Goal: Task Accomplishment & Management: Complete application form

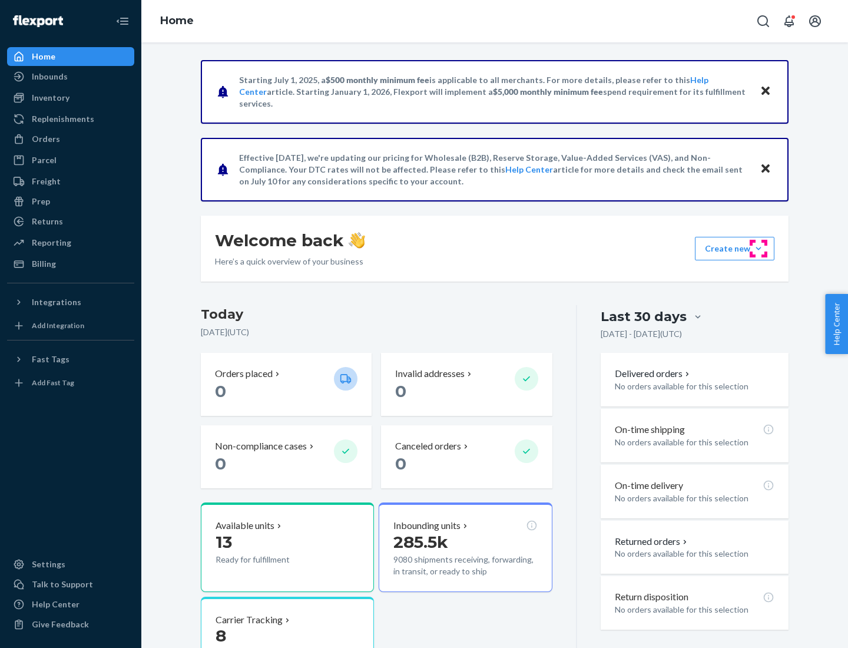
click at [758, 248] on button "Create new Create new inbound Create new order Create new product" at bounding box center [734, 249] width 79 height 24
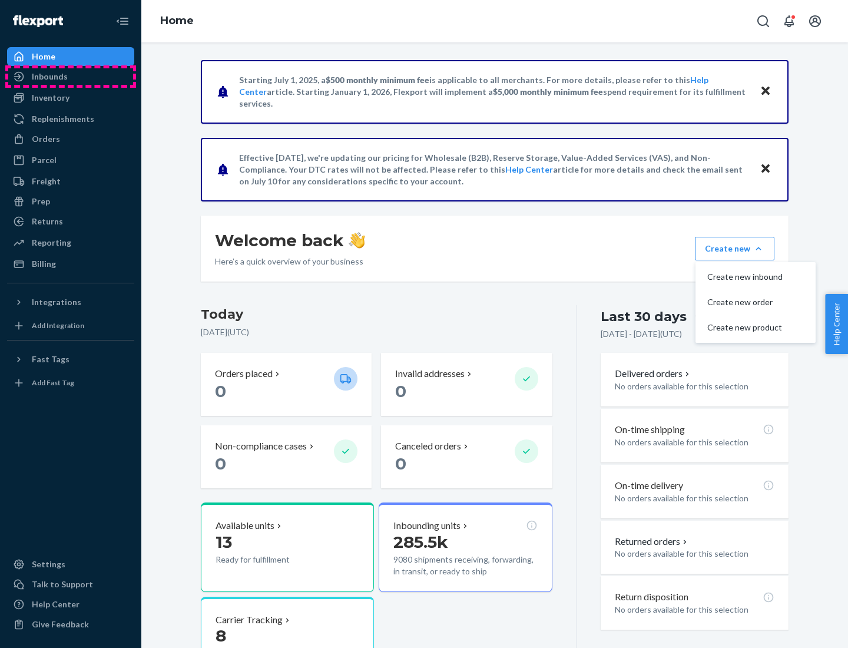
click at [71, 77] on div "Inbounds" at bounding box center [70, 76] width 125 height 16
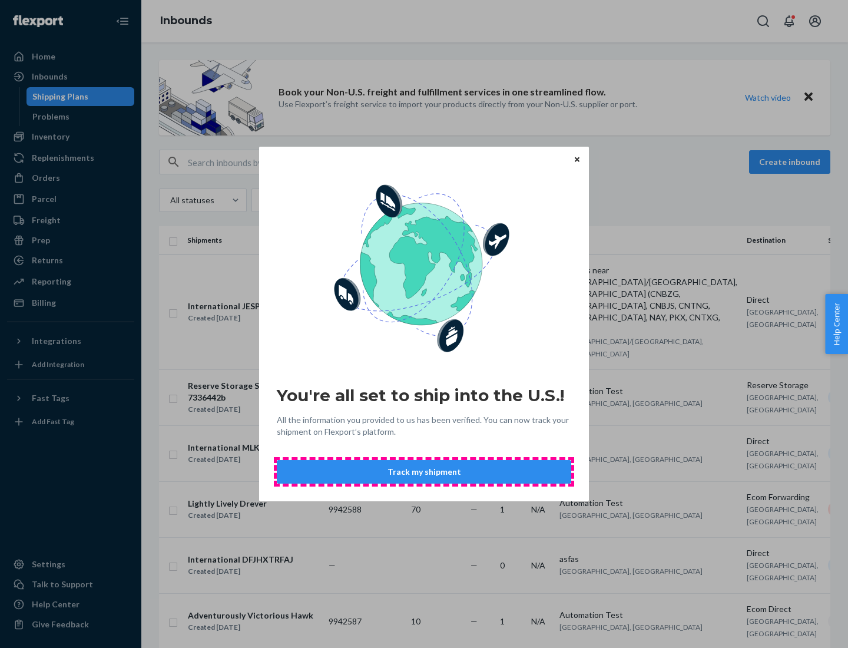
click at [424, 472] on button "Track my shipment" at bounding box center [424, 472] width 294 height 24
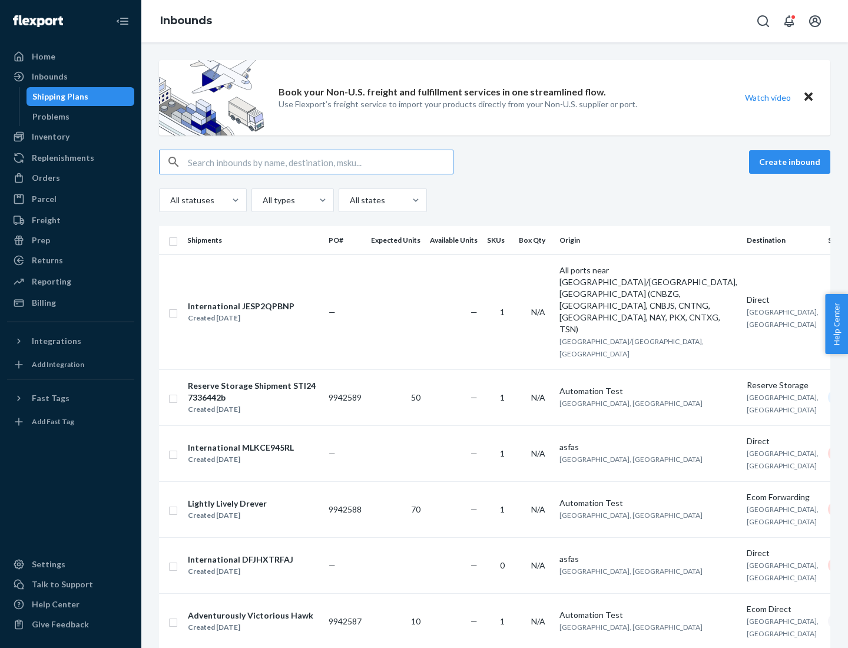
click at [791, 162] on button "Create inbound" at bounding box center [789, 162] width 81 height 24
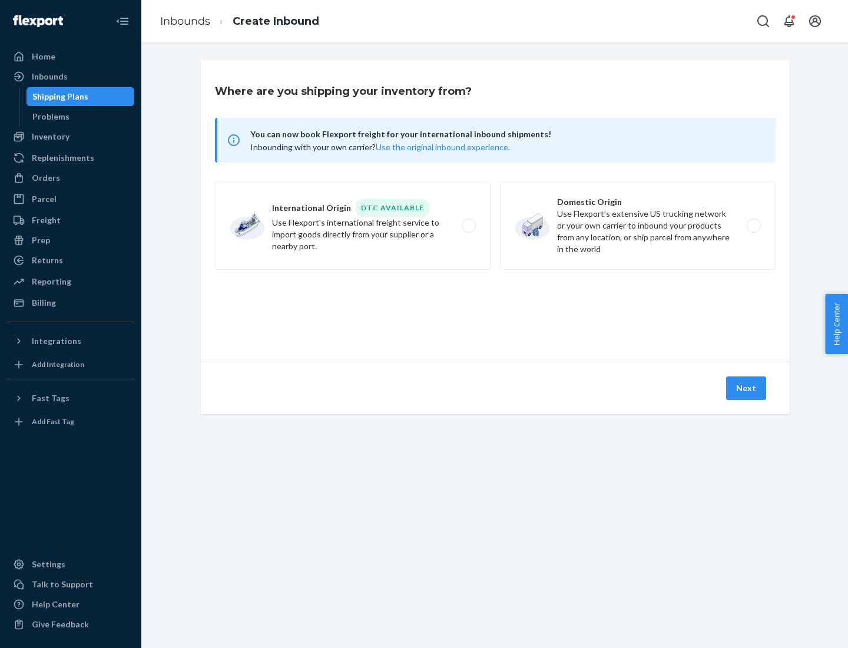
click at [353, 225] on label "International Origin DTC Available Use Flexport's international freight service…" at bounding box center [353, 225] width 276 height 88
click at [468, 225] on input "International Origin DTC Available Use Flexport's international freight service…" at bounding box center [472, 226] width 8 height 8
radio input "true"
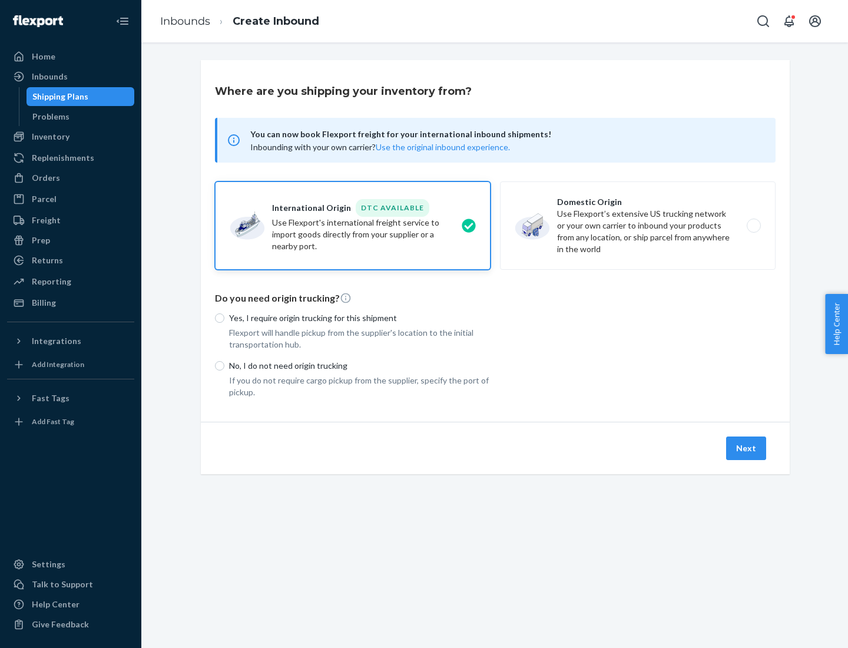
click at [360, 365] on p "No, I do not need origin trucking" at bounding box center [359, 366] width 261 height 12
click at [224, 365] on input "No, I do not need origin trucking" at bounding box center [219, 365] width 9 height 9
radio input "true"
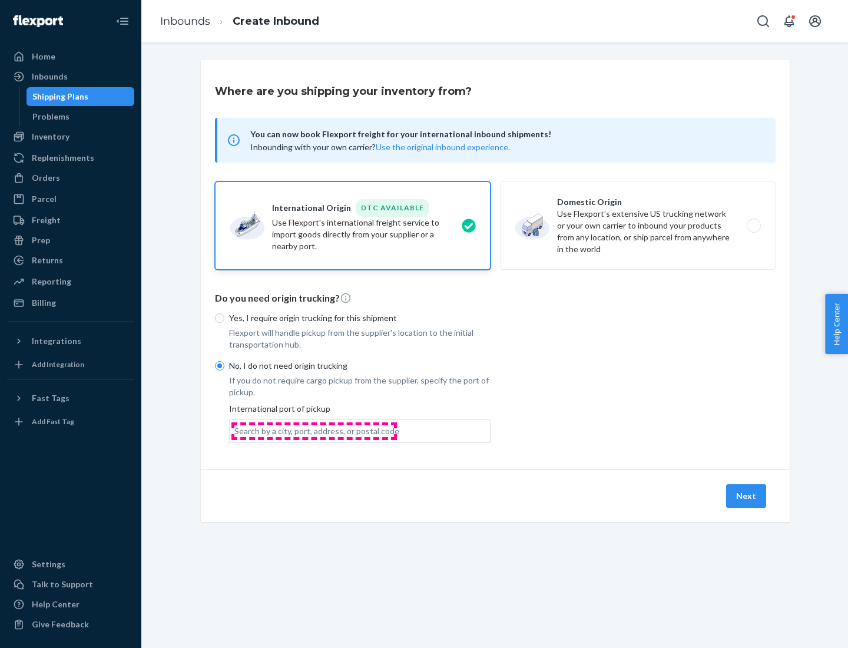
click at [314, 430] on div "Search by a city, port, address, or postal code" at bounding box center [316, 431] width 165 height 12
click at [235, 430] on input "Search by a city, port, address, or postal code" at bounding box center [234, 431] width 1 height 12
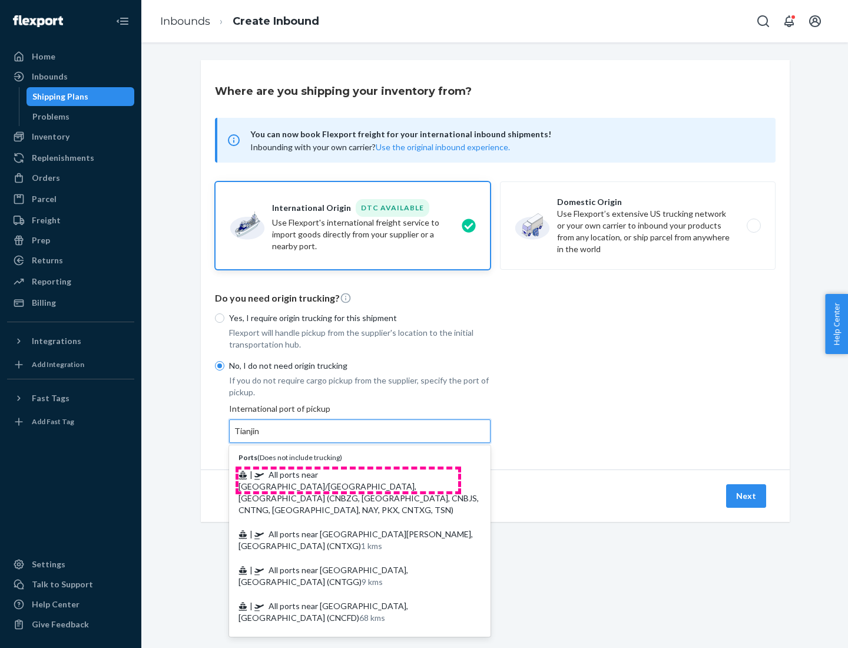
click at [348, 474] on span "| All ports near [GEOGRAPHIC_DATA]/[GEOGRAPHIC_DATA], [GEOGRAPHIC_DATA] (CNBZG,…" at bounding box center [358, 491] width 240 height 45
click at [260, 437] on input "Tianjin" at bounding box center [247, 431] width 26 height 12
type input "All ports near [GEOGRAPHIC_DATA]/[GEOGRAPHIC_DATA], [GEOGRAPHIC_DATA] (CNBZG, […"
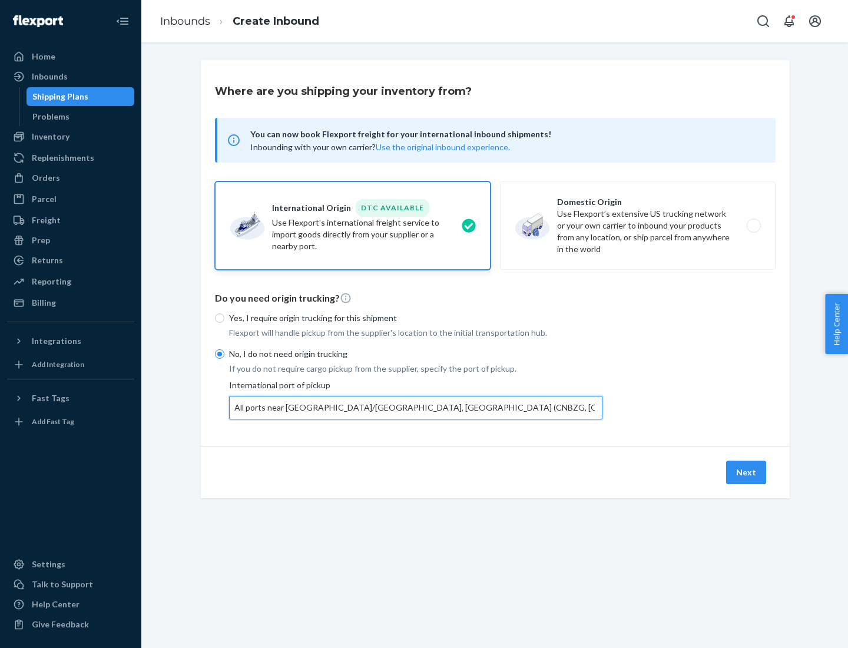
click at [746, 472] on button "Next" at bounding box center [746, 472] width 40 height 24
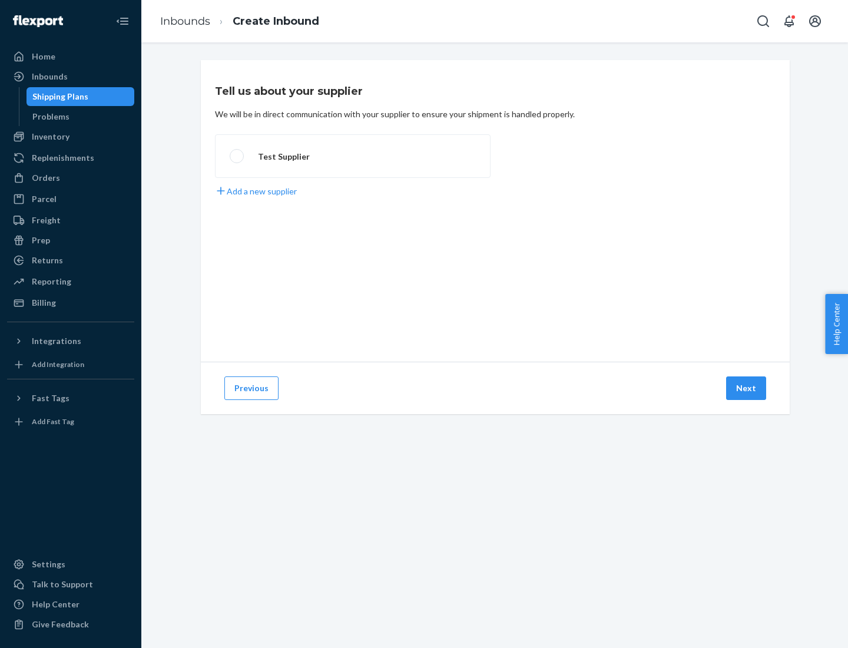
click at [353, 156] on label "Test Supplier" at bounding box center [353, 156] width 276 height 44
click at [237, 156] on input "Test Supplier" at bounding box center [234, 156] width 8 height 8
radio input "true"
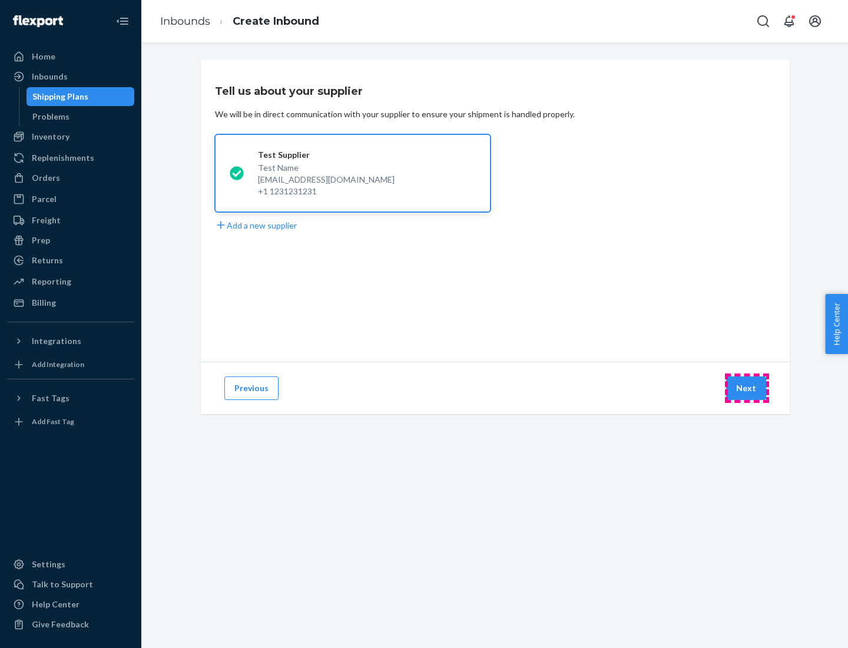
click at [746, 388] on button "Next" at bounding box center [746, 388] width 40 height 24
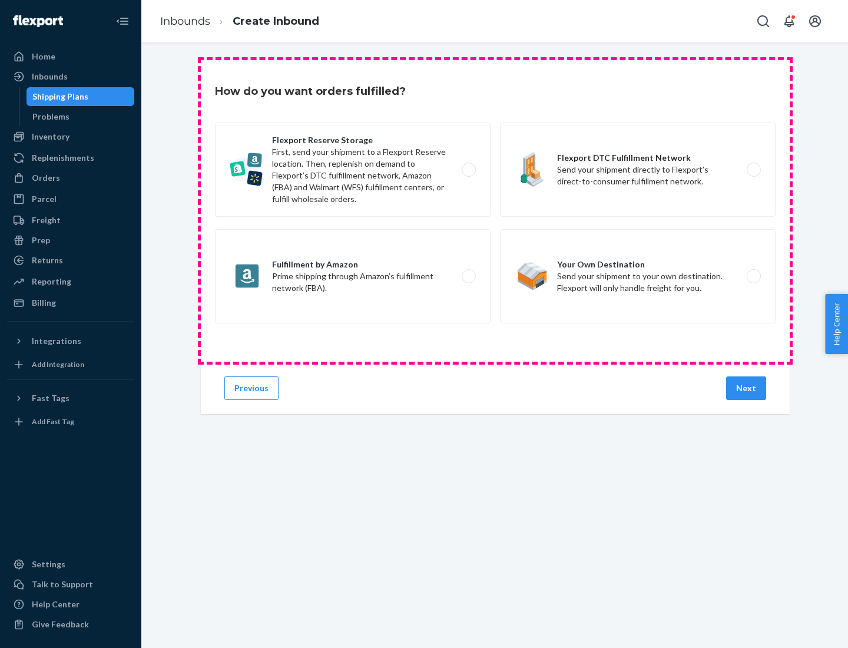
click at [495, 211] on div "Flexport Reserve Storage First, send your shipment to a Flexport Reserve locati…" at bounding box center [495, 224] width 560 height 204
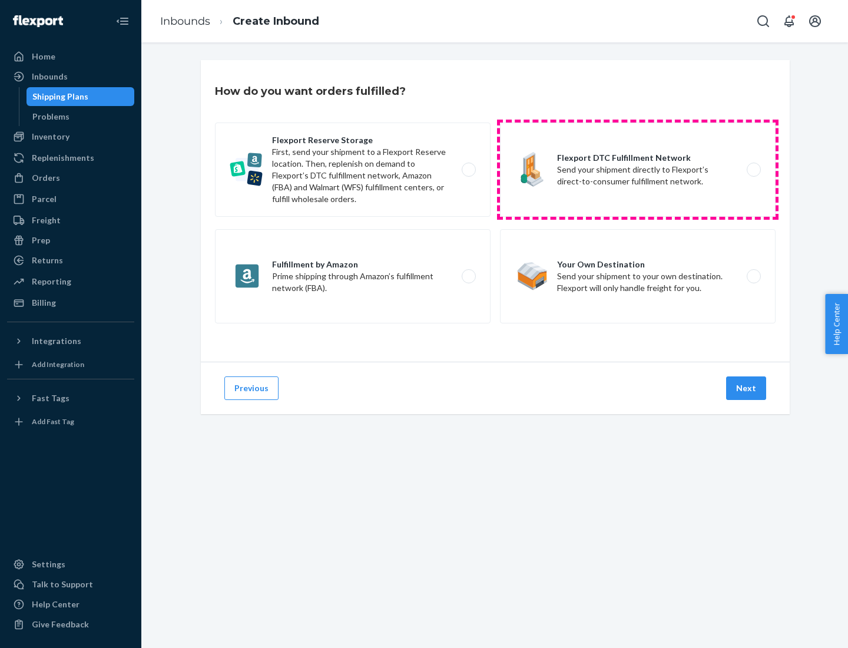
click at [638, 170] on label "Flexport DTC Fulfillment Network Send your shipment directly to Flexport’s dire…" at bounding box center [638, 169] width 276 height 94
click at [753, 170] on input "Flexport DTC Fulfillment Network Send your shipment directly to Flexport’s dire…" at bounding box center [757, 170] width 8 height 8
radio input "true"
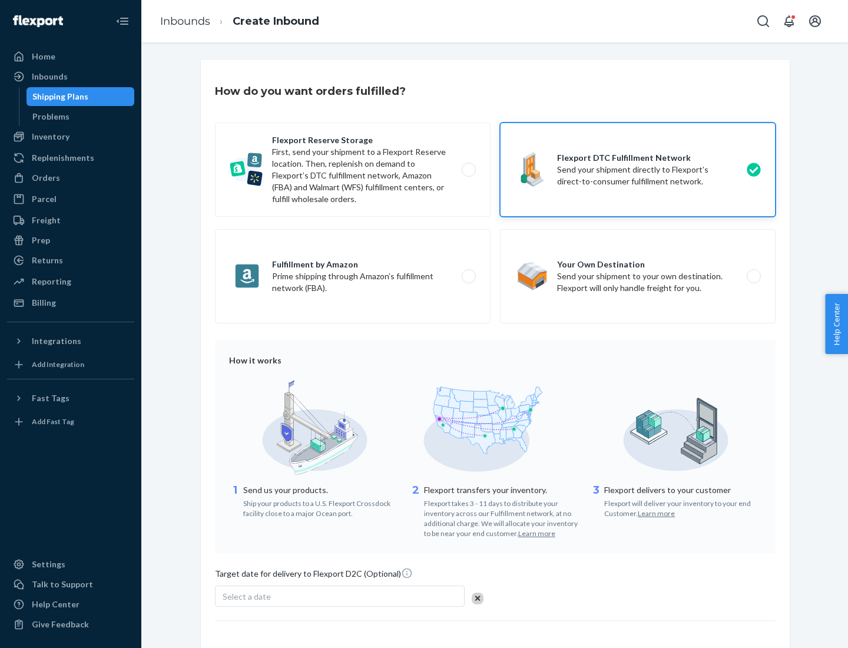
scroll to position [87, 0]
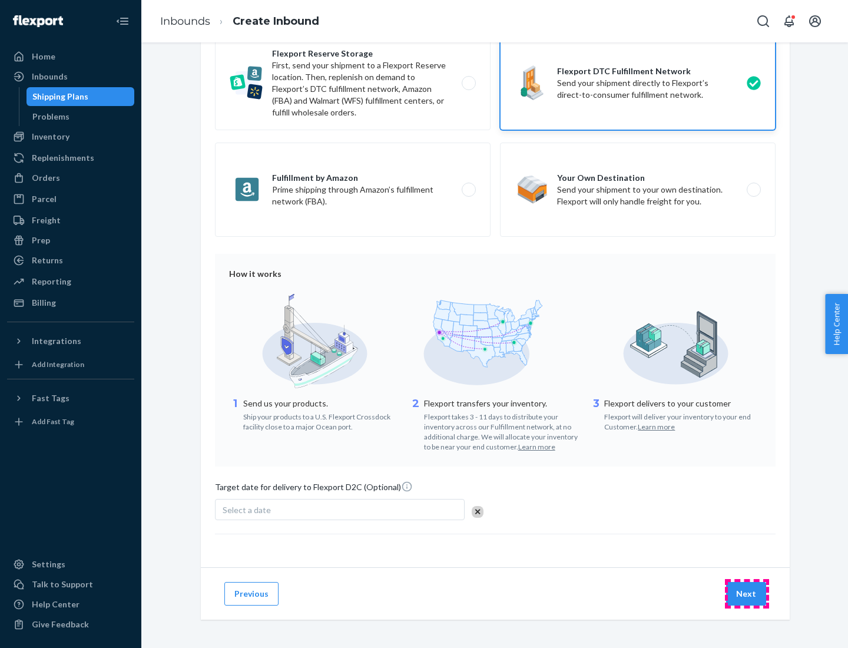
click at [746, 593] on button "Next" at bounding box center [746, 594] width 40 height 24
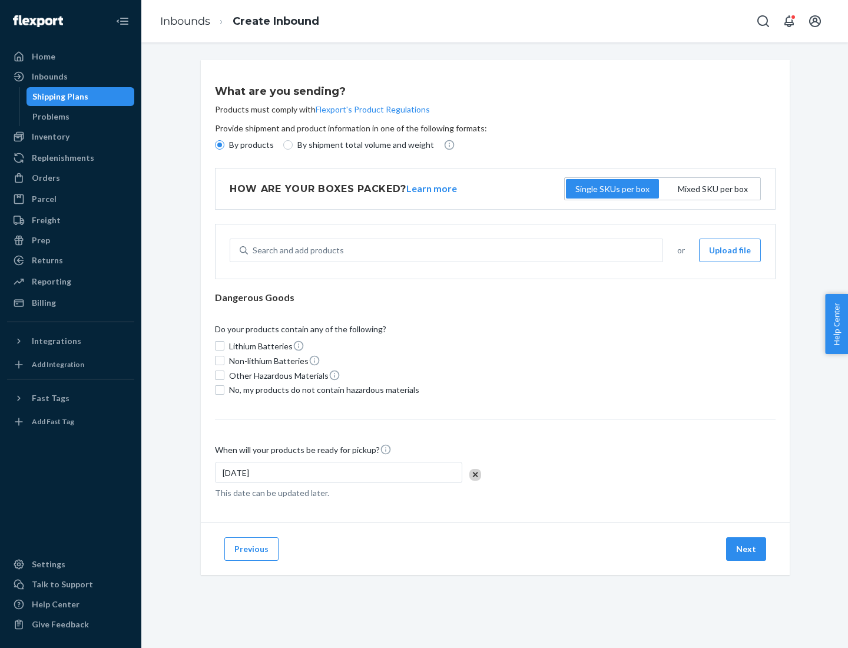
click at [250, 145] on p "By products" at bounding box center [251, 145] width 45 height 12
click at [224, 145] on input "By products" at bounding box center [219, 144] width 9 height 9
click at [296, 250] on div "Search and add products" at bounding box center [298, 250] width 91 height 12
click at [254, 250] on input "Search and add products" at bounding box center [253, 250] width 1 height 12
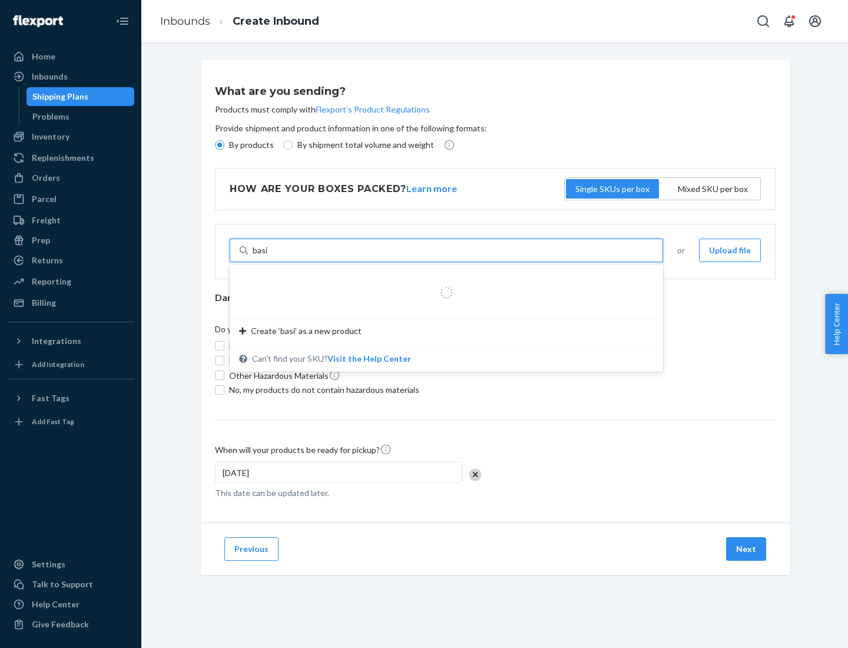
type input "basic"
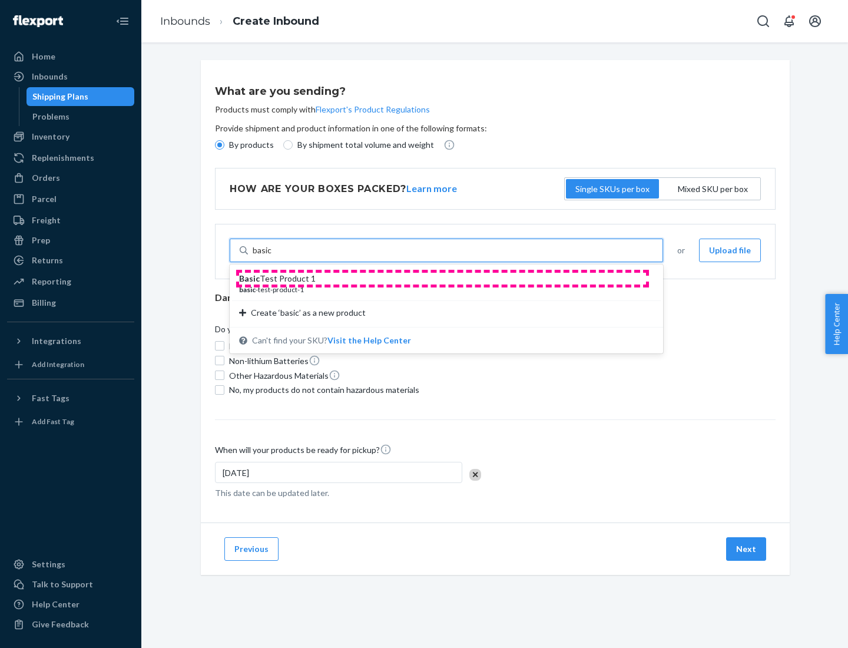
click at [442, 278] on div "Basic Test Product 1" at bounding box center [441, 279] width 405 height 12
click at [272, 256] on input "basic" at bounding box center [262, 250] width 19 height 12
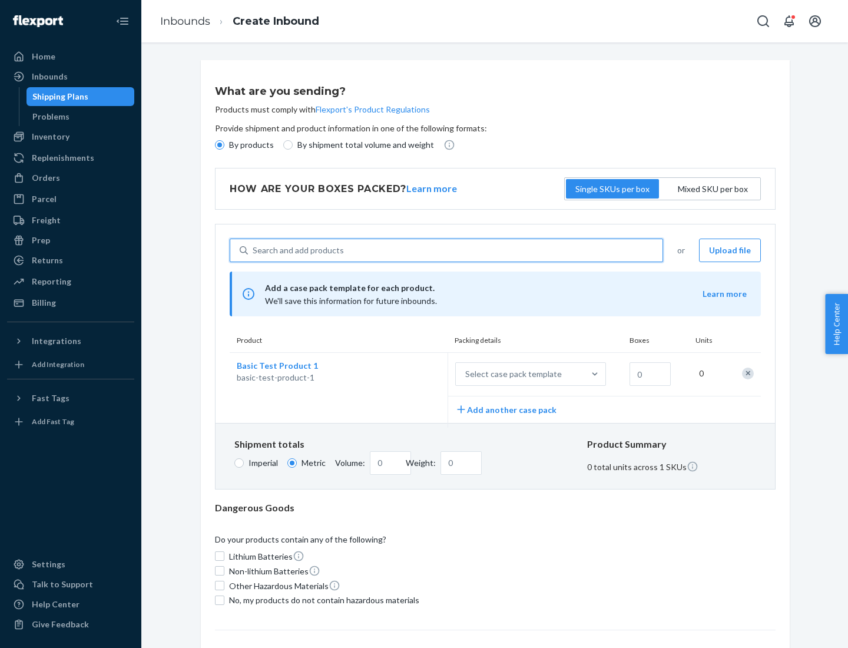
scroll to position [29, 0]
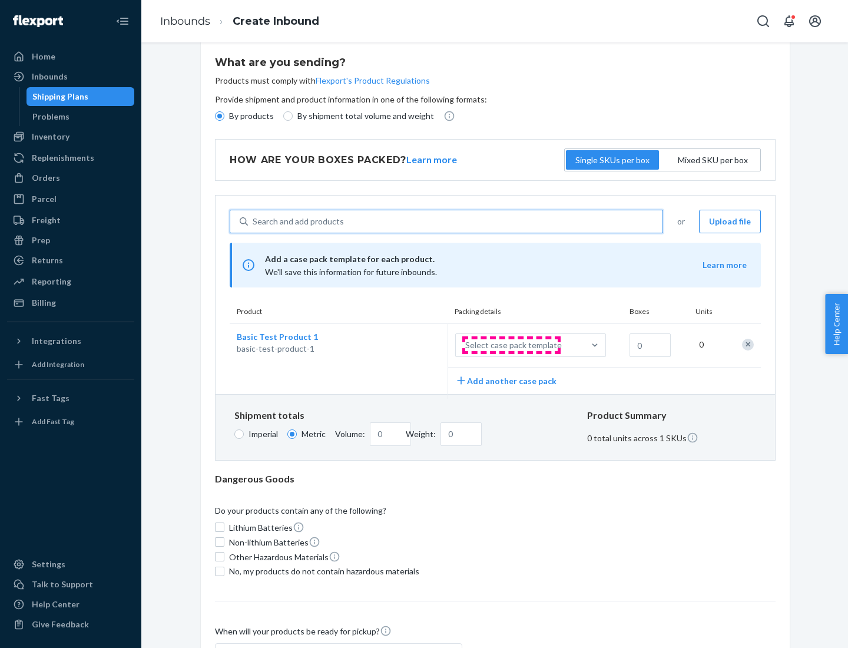
click at [511, 345] on div "Select case pack template" at bounding box center [513, 345] width 97 height 12
click at [407, 345] on input "Select case pack template" at bounding box center [407, 345] width 0 height 0
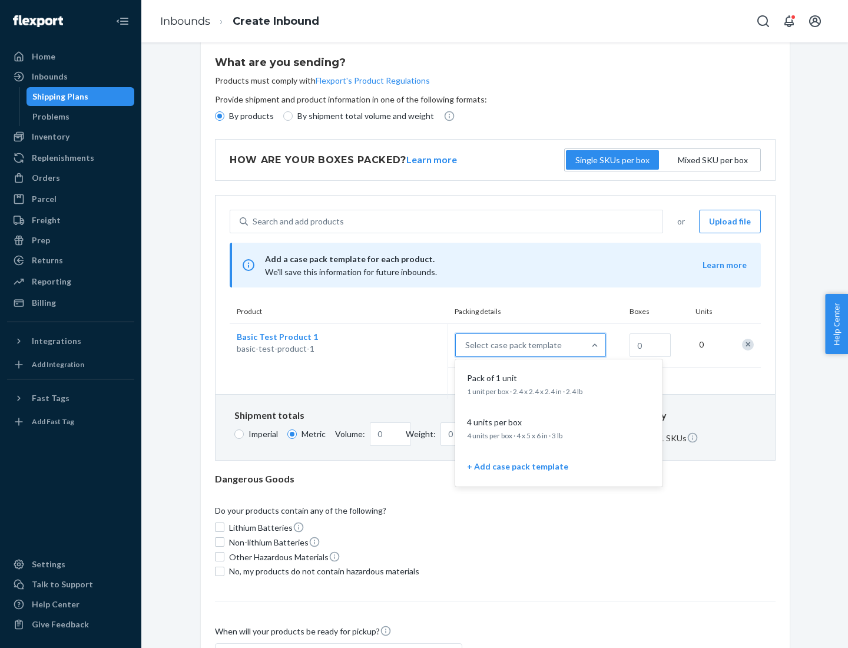
scroll to position [68, 0]
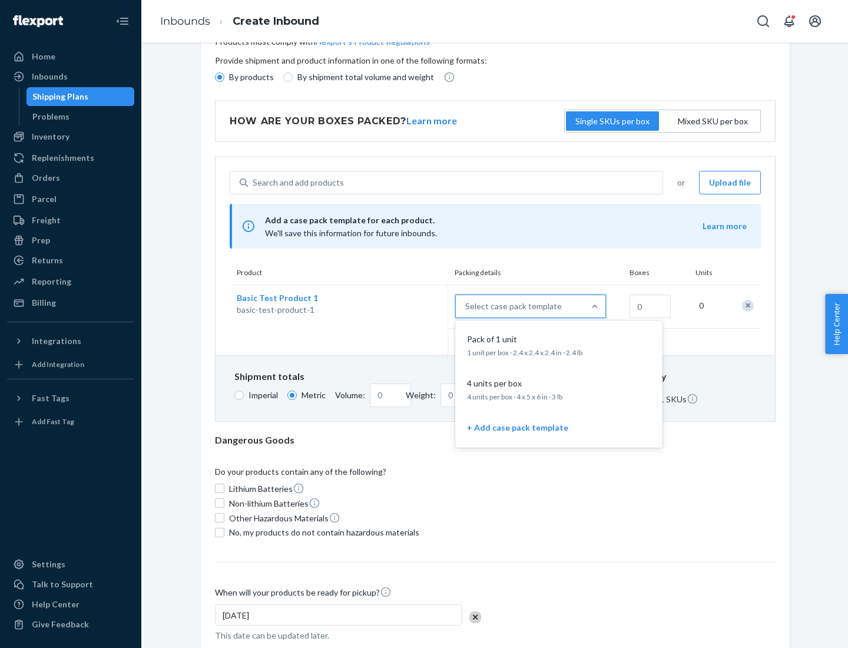
click at [559, 344] on div "Pack of 1 unit" at bounding box center [556, 339] width 188 height 12
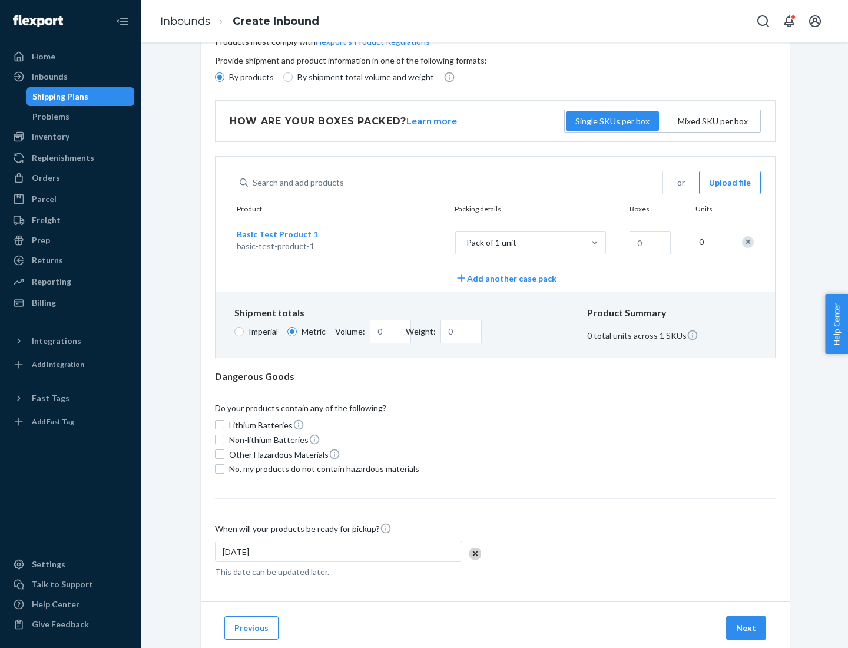
scroll to position [0, 0]
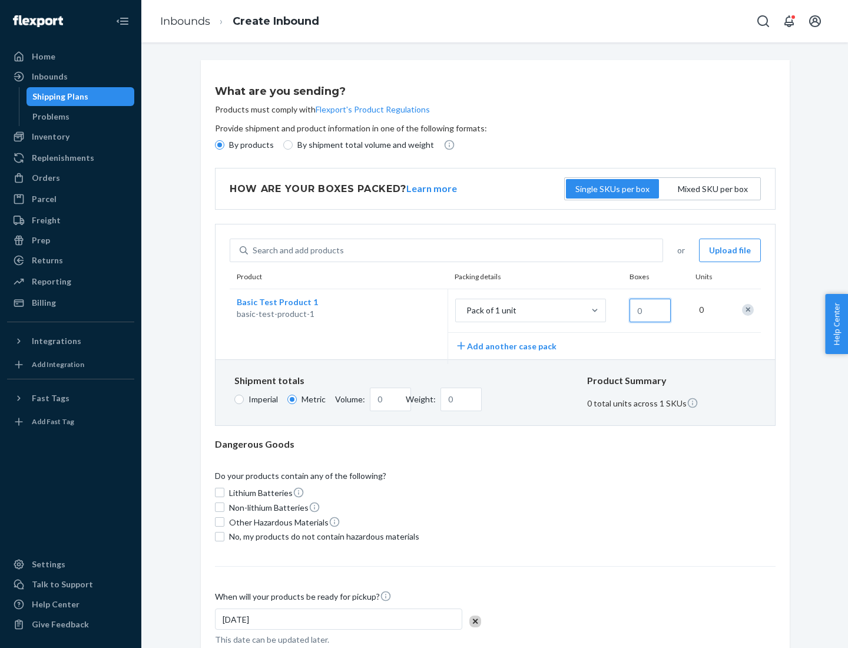
type input "1.09"
type input "10"
type input "0.02"
type input "108.86"
type input "1000"
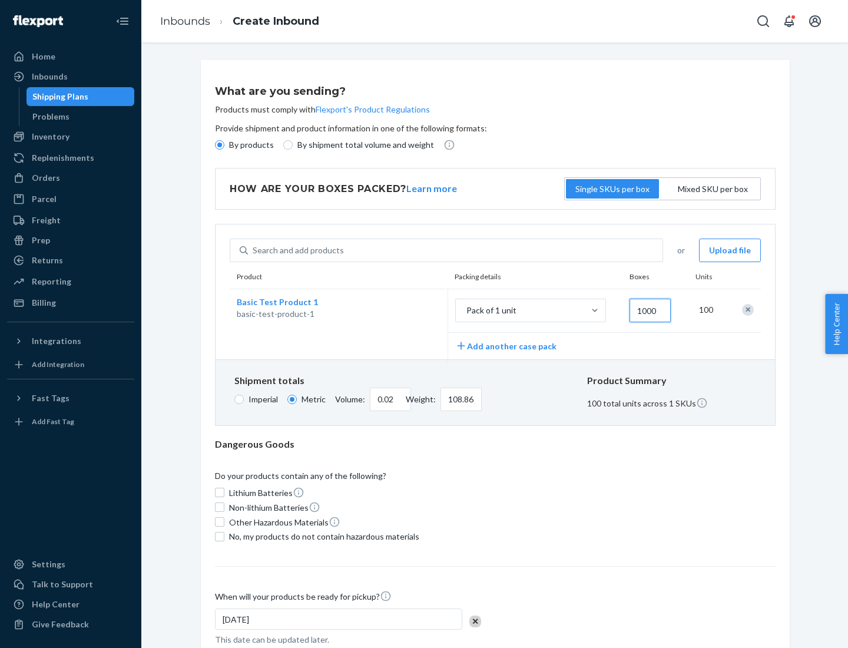
type input "0.23"
type input "1088.62"
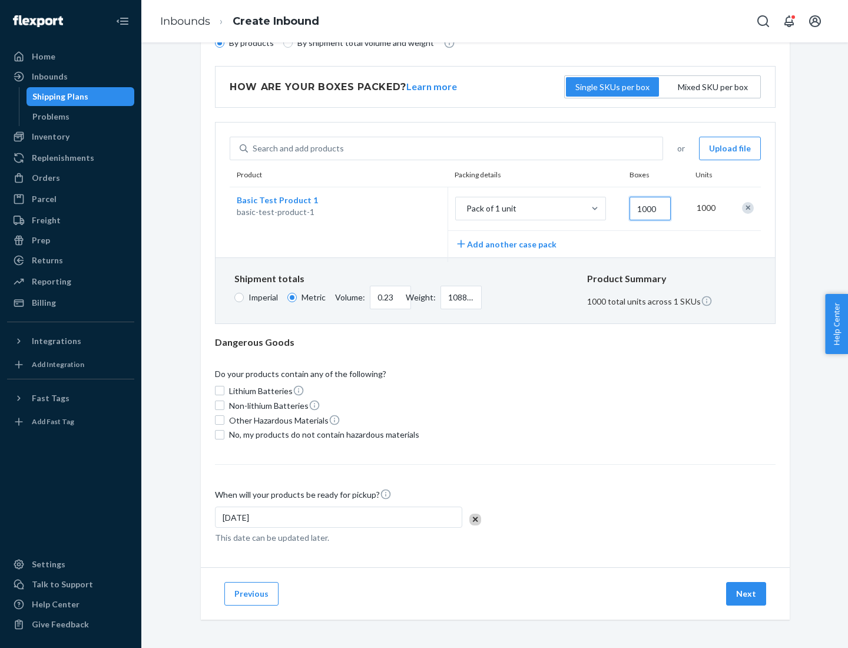
type input "1000"
click at [322, 434] on span "No, my products do not contain hazardous materials" at bounding box center [324, 435] width 190 height 12
click at [224, 434] on input "No, my products do not contain hazardous materials" at bounding box center [219, 434] width 9 height 9
checkbox input "true"
click at [746, 593] on button "Next" at bounding box center [746, 594] width 40 height 24
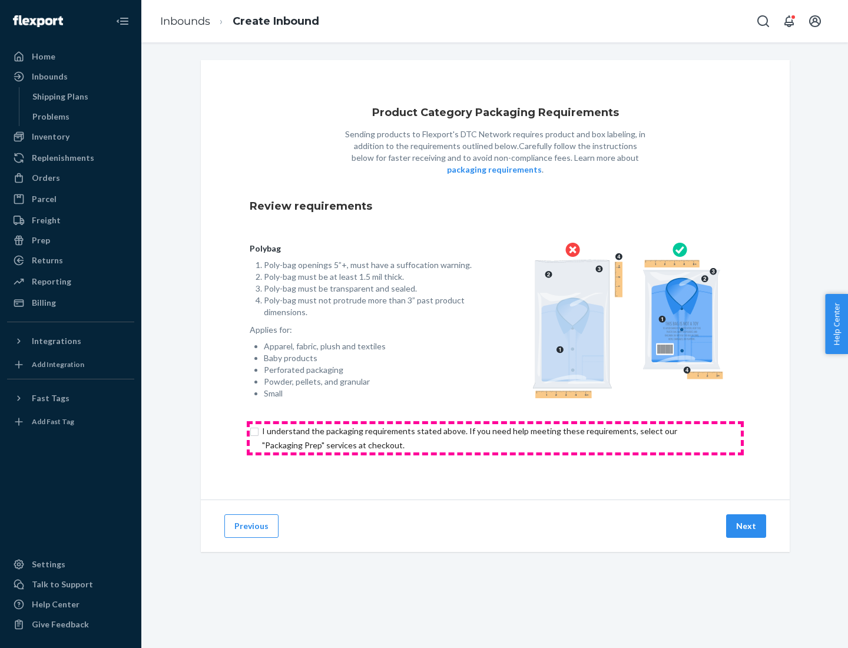
click at [495, 437] on input "checkbox" at bounding box center [495, 438] width 491 height 28
checkbox input "true"
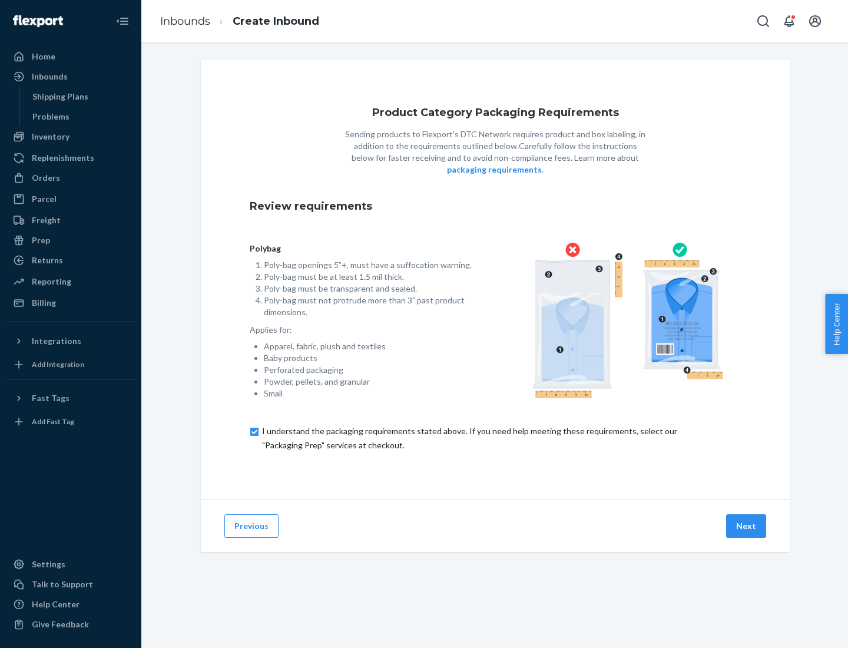
click at [746, 525] on button "Next" at bounding box center [746, 526] width 40 height 24
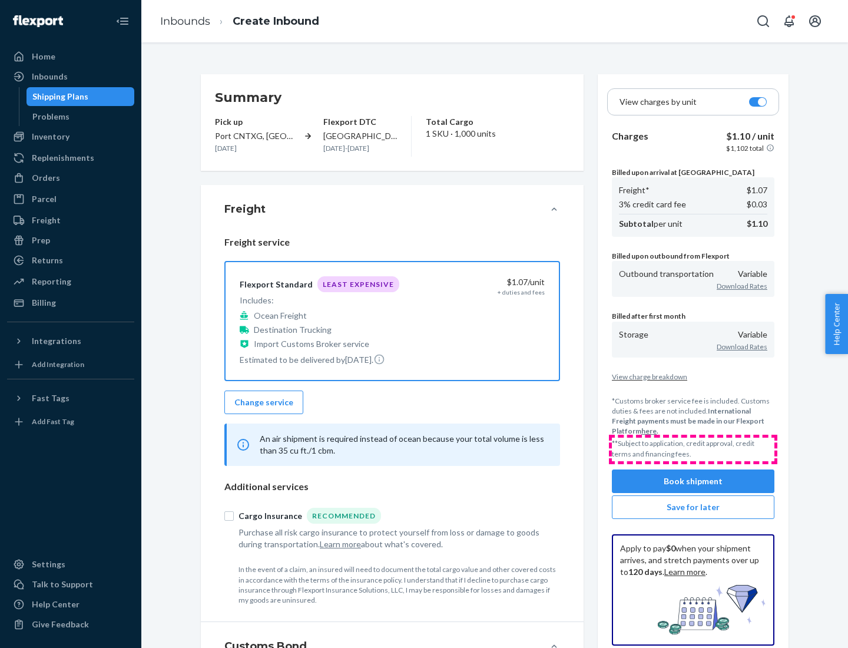
scroll to position [136, 0]
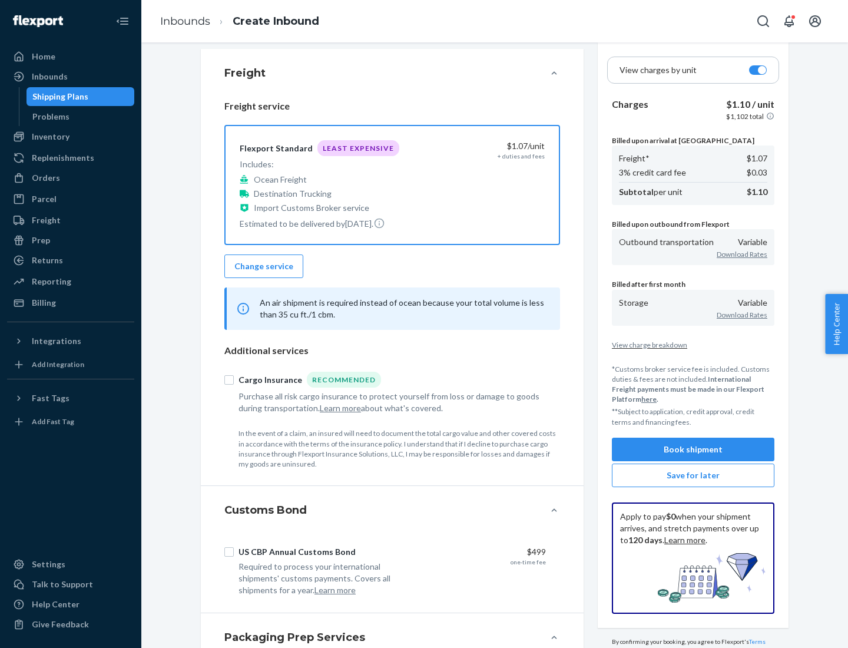
click at [693, 449] on button "Book shipment" at bounding box center [693, 449] width 162 height 24
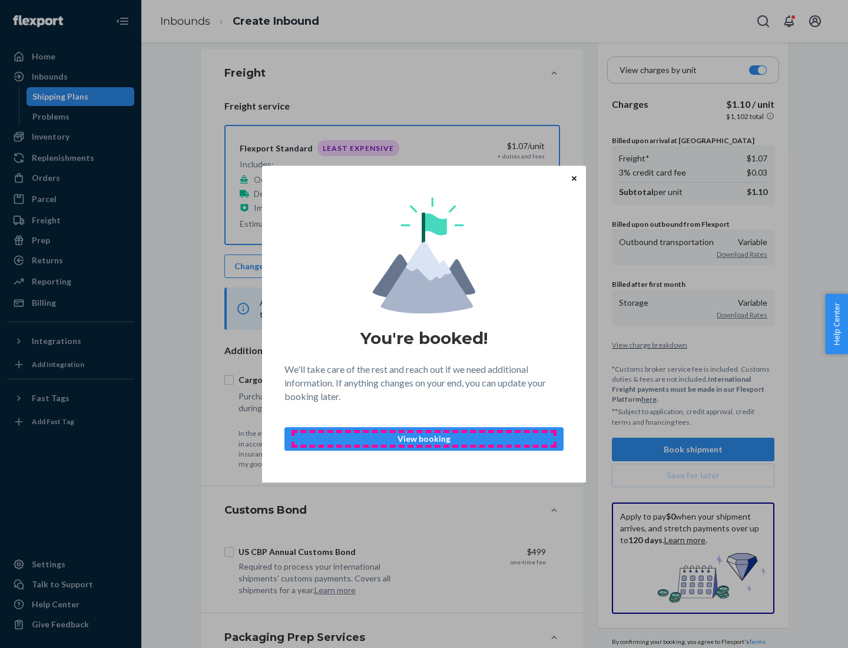
click at [424, 438] on p "View booking" at bounding box center [423, 439] width 259 height 12
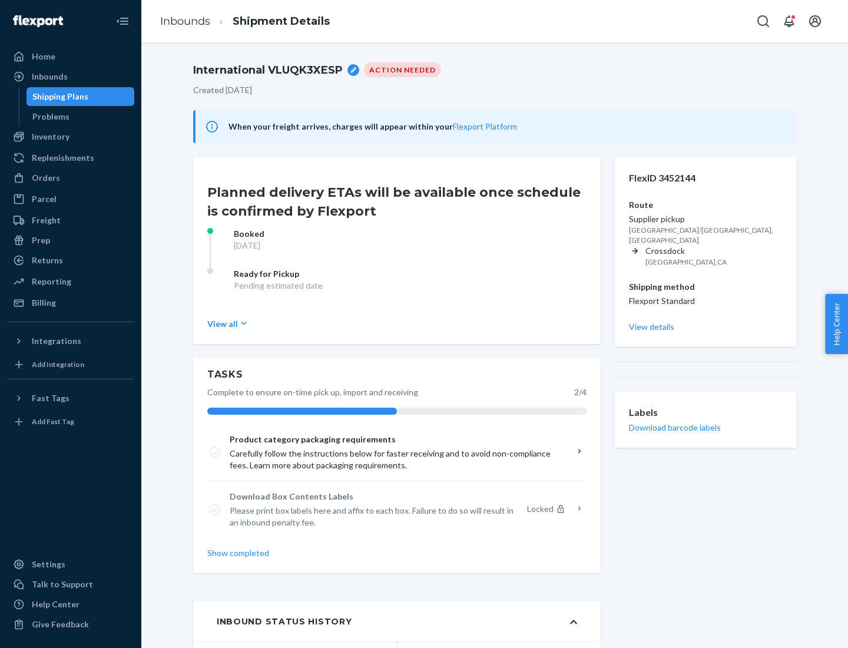
scroll to position [94, 0]
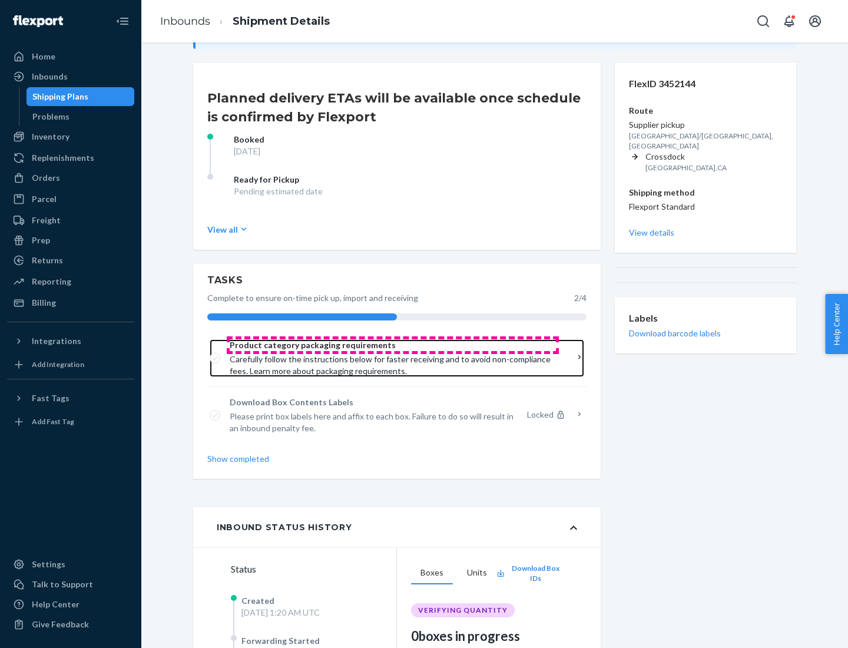
click at [393, 345] on span "Product category packaging requirements" at bounding box center [393, 345] width 326 height 12
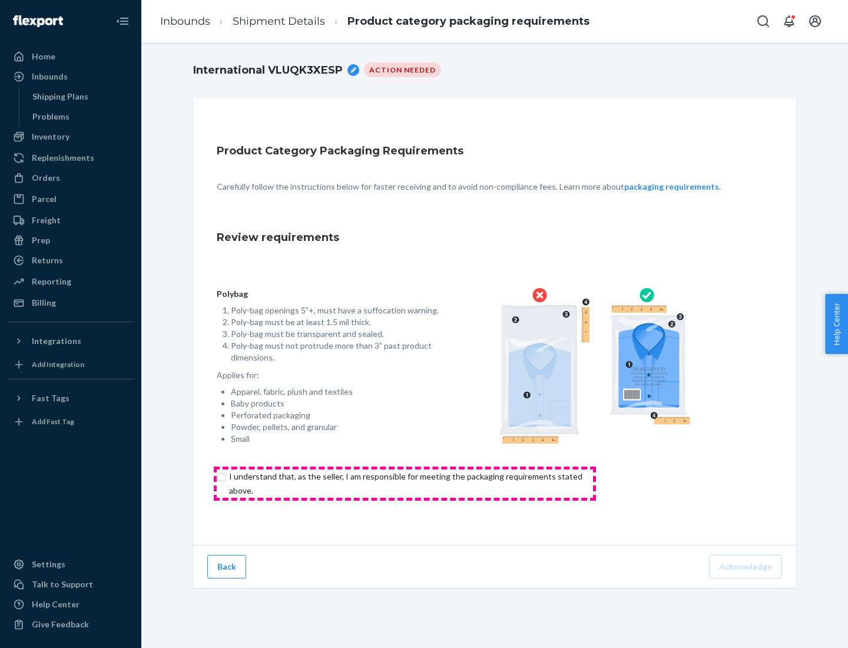
click at [404, 483] on input "checkbox" at bounding box center [412, 483] width 391 height 28
checkbox input "true"
